Goal: Task Accomplishment & Management: Use online tool/utility

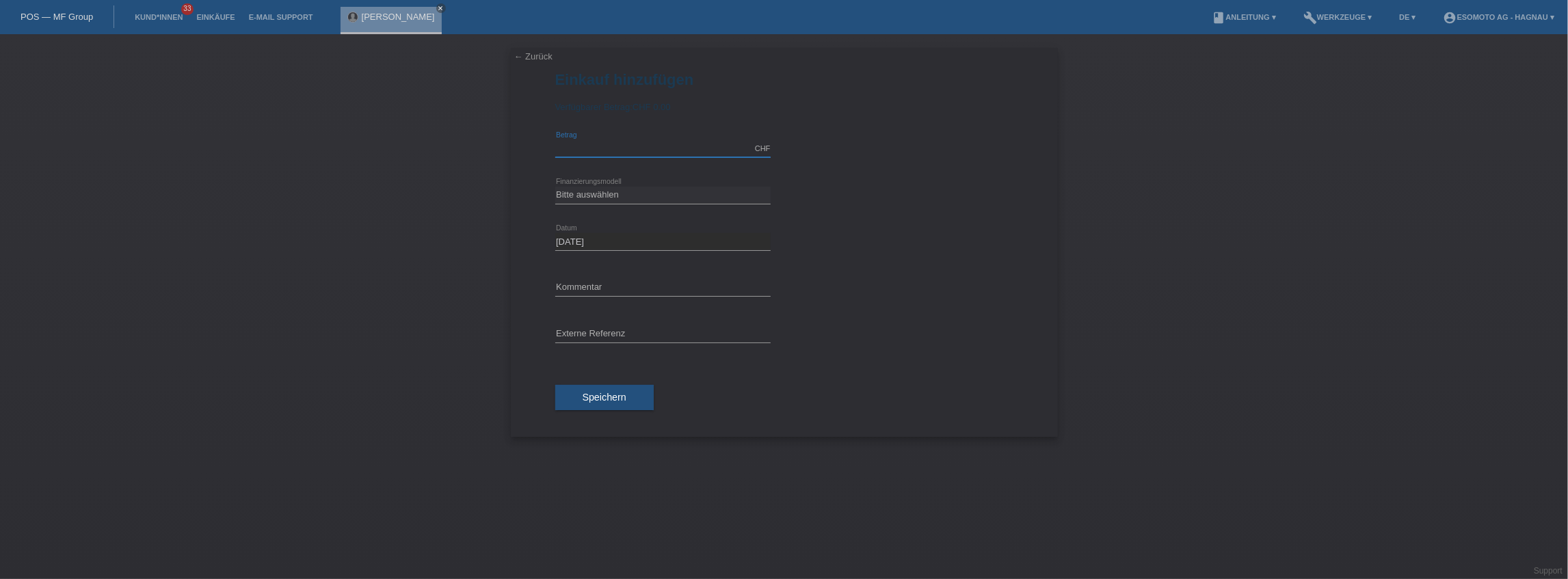
click at [598, 149] on input "text" at bounding box center [663, 149] width 215 height 17
type input "3000.00"
click at [596, 197] on select "Bitte auswählen Fixe Raten Kauf auf Rechnung mit Teilzahlungsoption" at bounding box center [663, 194] width 215 height 17
select select "69"
click at [555, 186] on select "Bitte auswählen Fixe Raten Kauf auf Rechnung mit Teilzahlungsoption" at bounding box center [663, 194] width 215 height 17
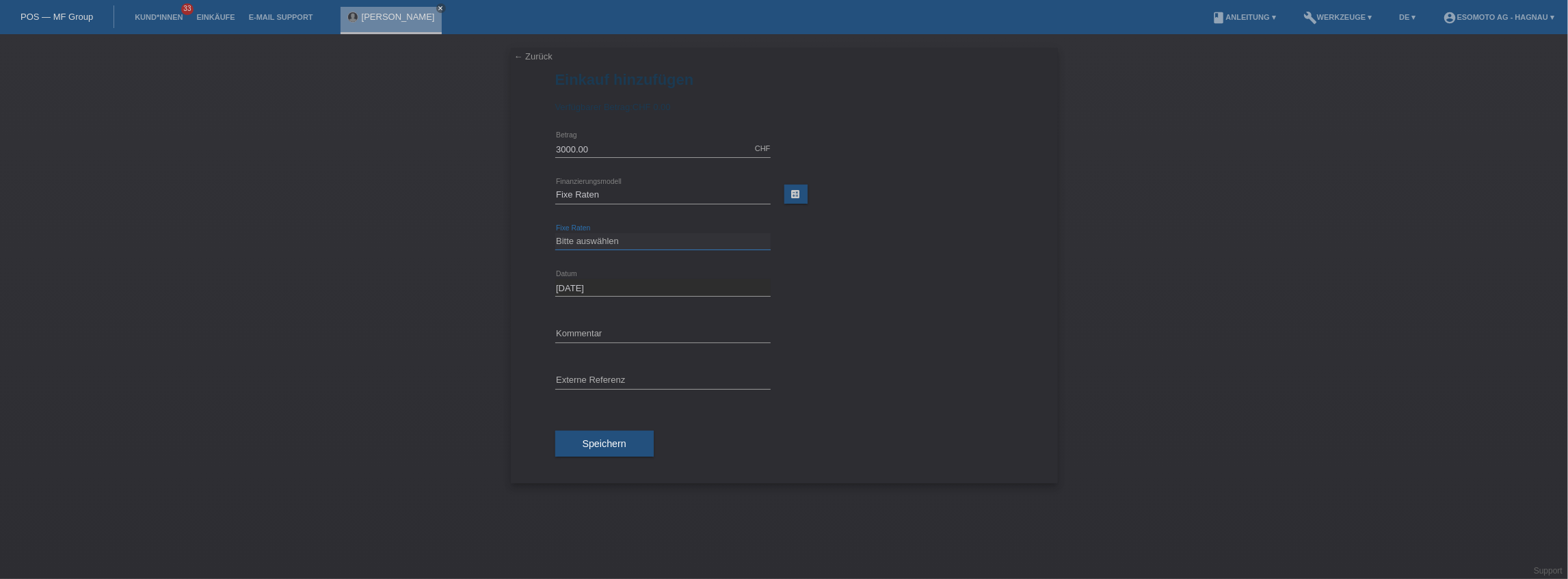
click at [580, 242] on select "Bitte auswählen 12 Raten 24 Raten 36 Raten 48 Raten" at bounding box center [663, 241] width 215 height 17
select select "139"
click at [555, 234] on select "Bitte auswählen 12 Raten 24 Raten 36 Raten 48 Raten" at bounding box center [663, 241] width 215 height 17
click at [590, 443] on span "Speichern" at bounding box center [604, 443] width 44 height 11
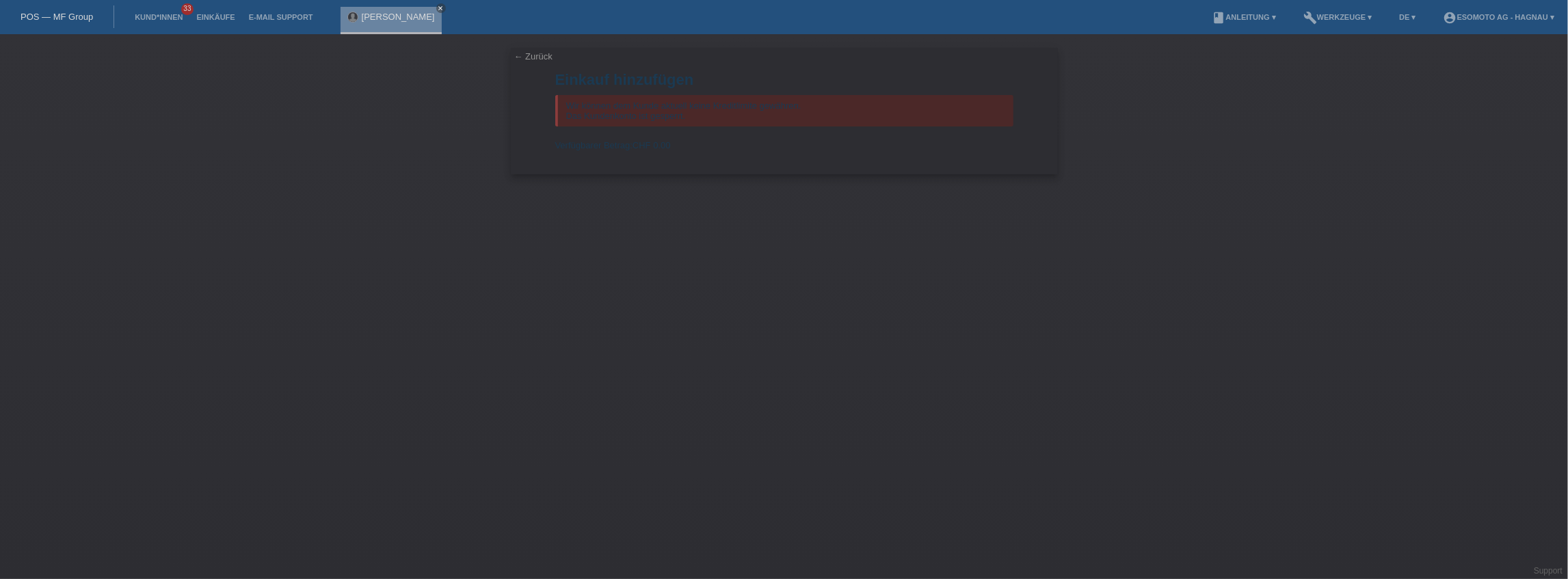
click at [531, 60] on link "← Zurück" at bounding box center [533, 57] width 38 height 10
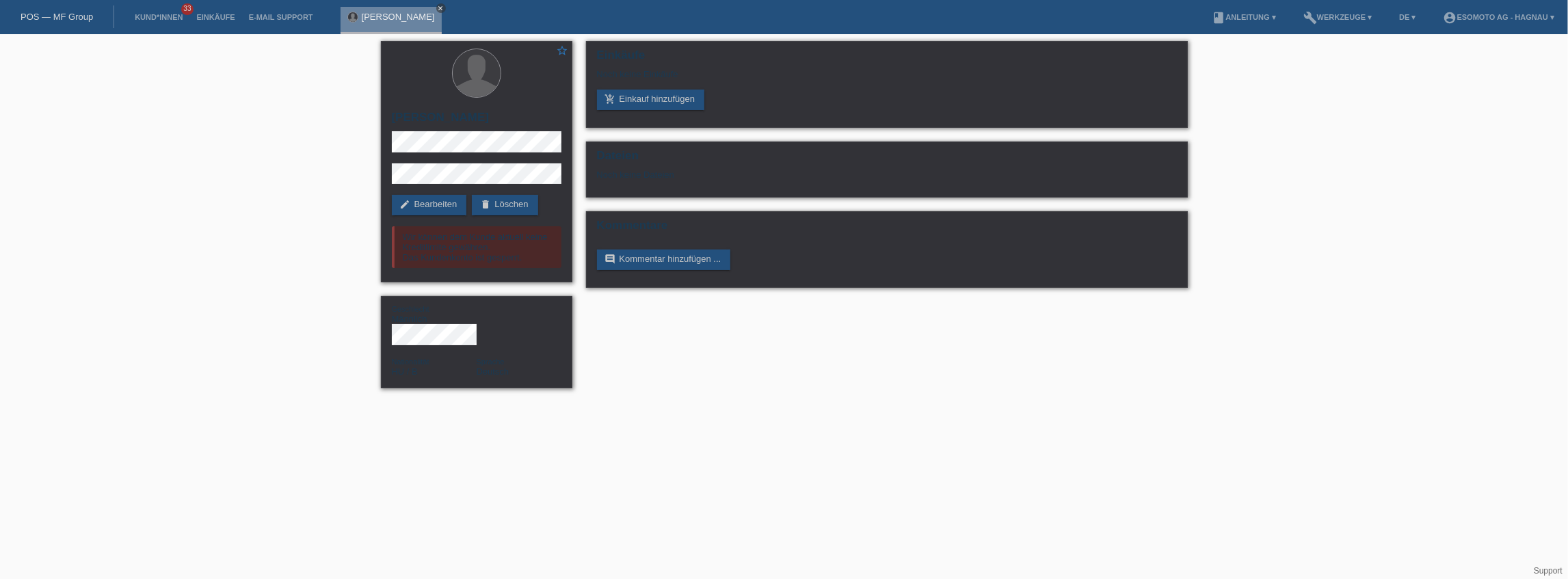
click at [437, 5] on icon "close" at bounding box center [441, 8] width 7 height 7
click at [170, 20] on link "Kund*innen" at bounding box center [158, 17] width 61 height 8
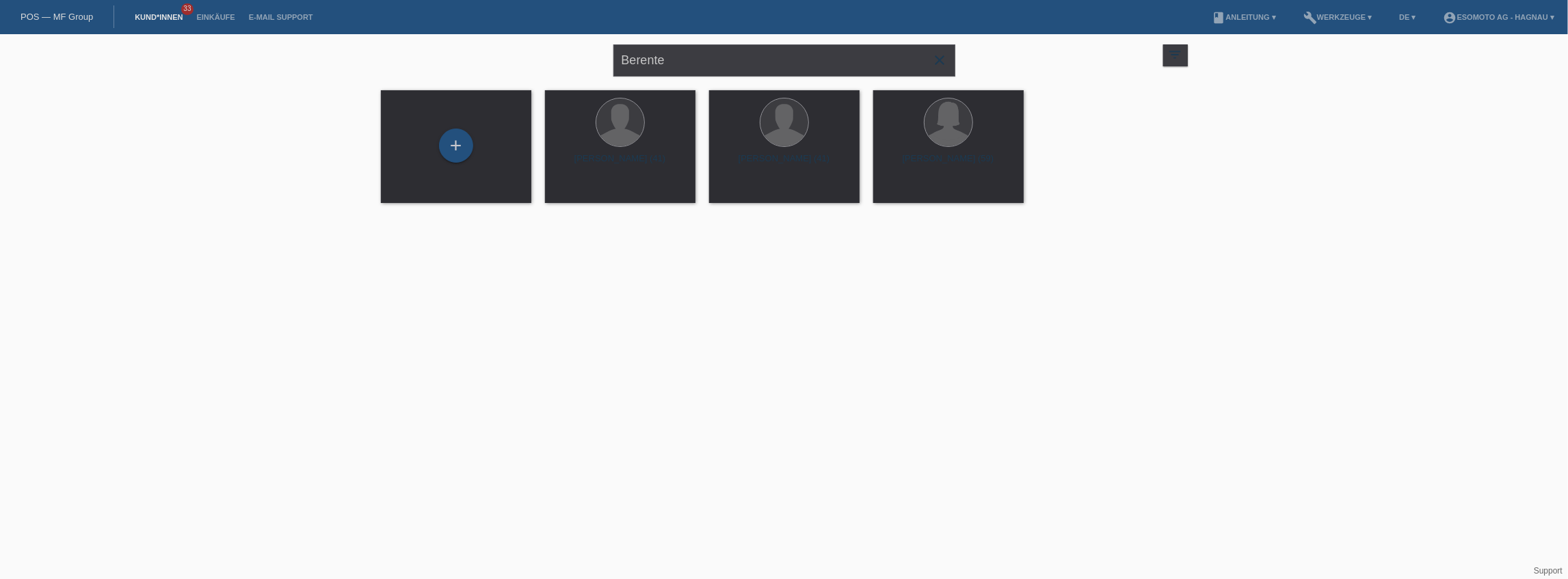
click at [941, 63] on icon "close" at bounding box center [940, 59] width 17 height 17
